Goal: Task Accomplishment & Management: Use online tool/utility

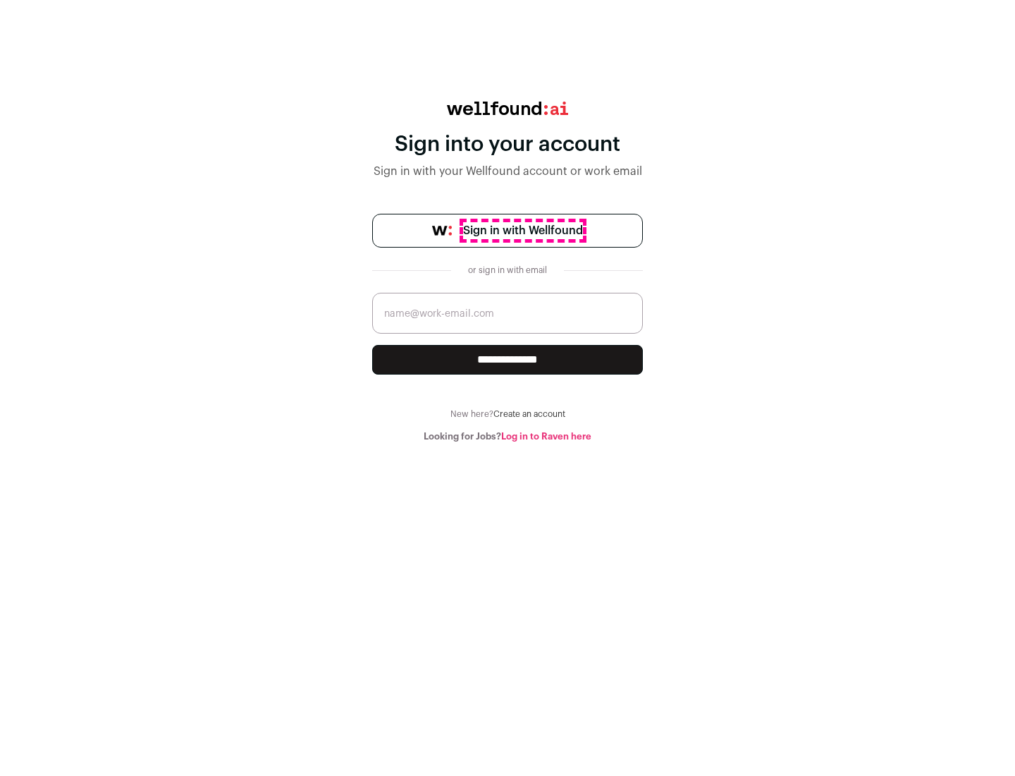
click at [522, 231] on span "Sign in with Wellfound" at bounding box center [523, 230] width 120 height 17
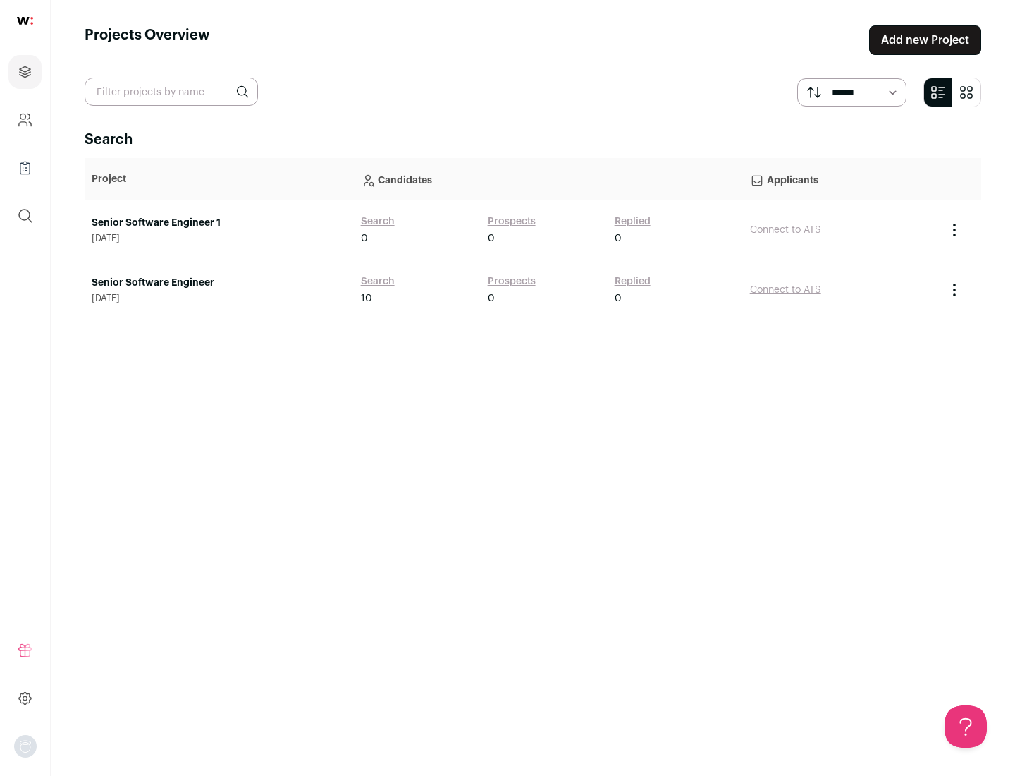
click at [219, 283] on link "Senior Software Engineer" at bounding box center [219, 283] width 255 height 14
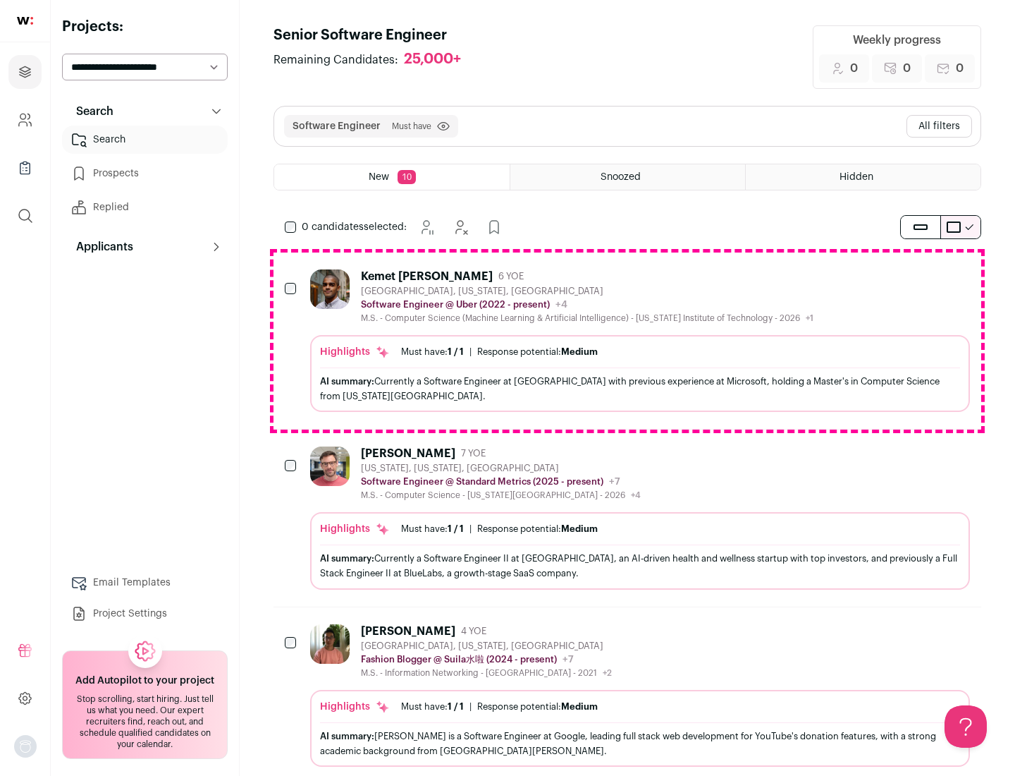
click at [628, 341] on div "Highlights Must have: 1 / 1 How many must haves have been fulfilled? | Response…" at bounding box center [640, 373] width 660 height 77
